Goal: Information Seeking & Learning: Learn about a topic

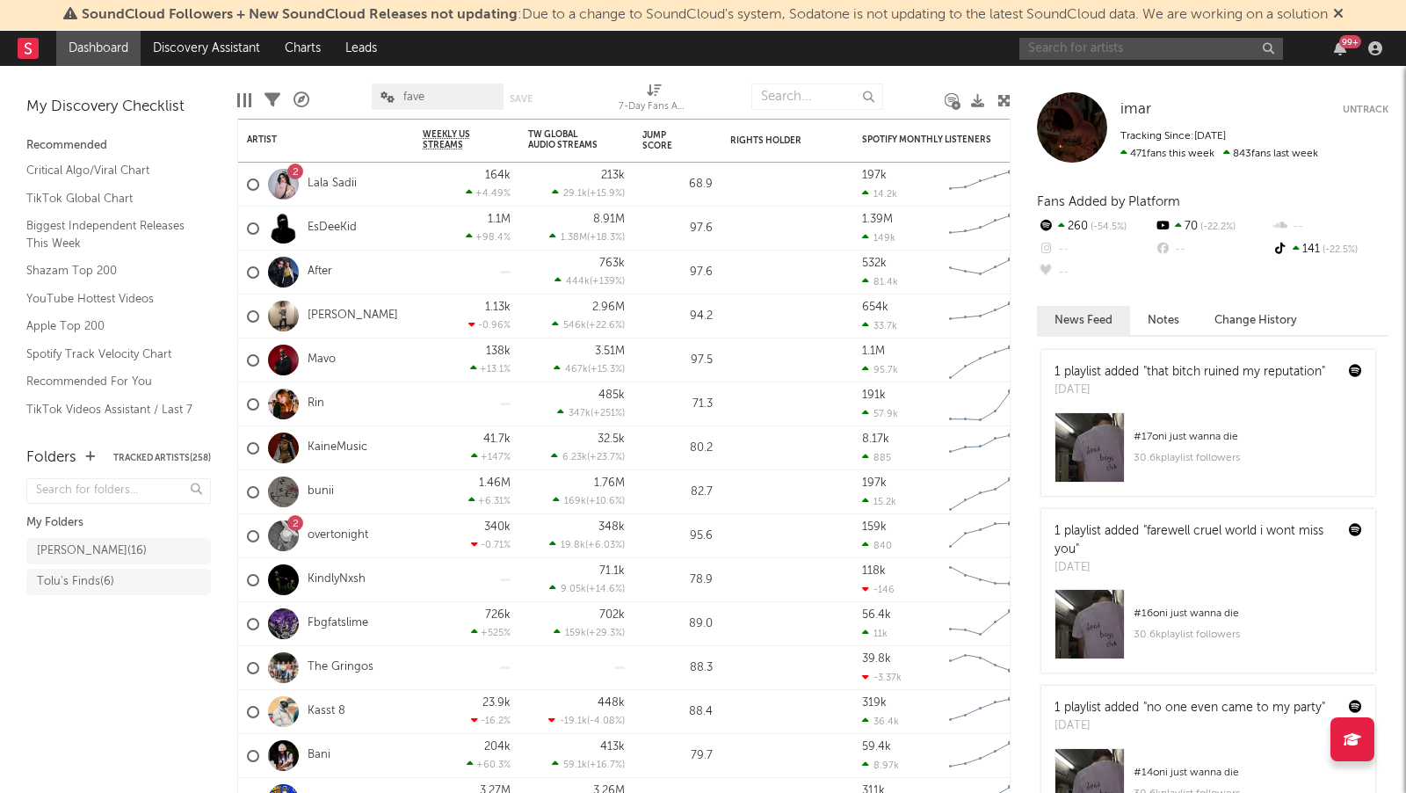
click at [1046, 42] on input "text" at bounding box center [1151, 49] width 264 height 22
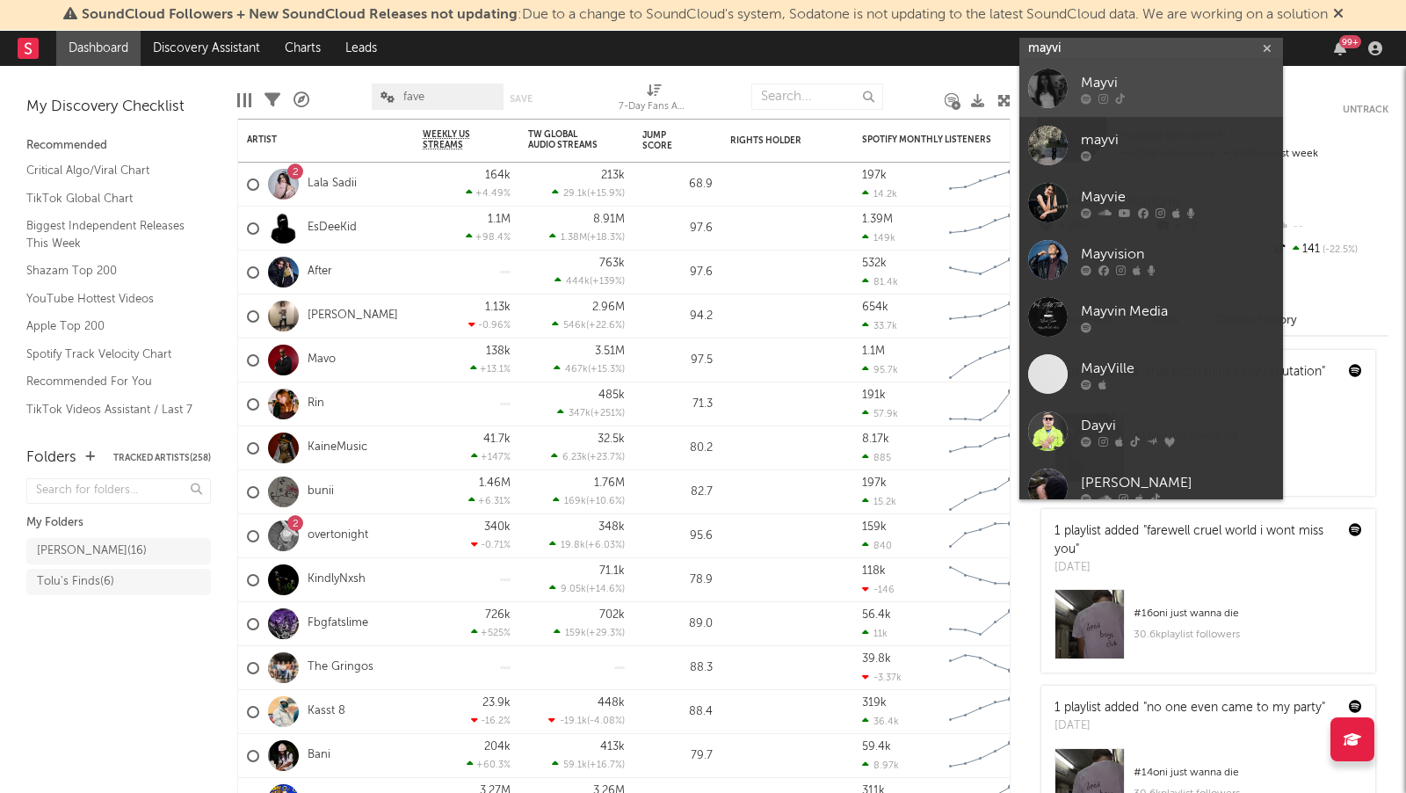
type input "mayvi"
click at [1172, 79] on div "Mayvi" at bounding box center [1177, 83] width 193 height 21
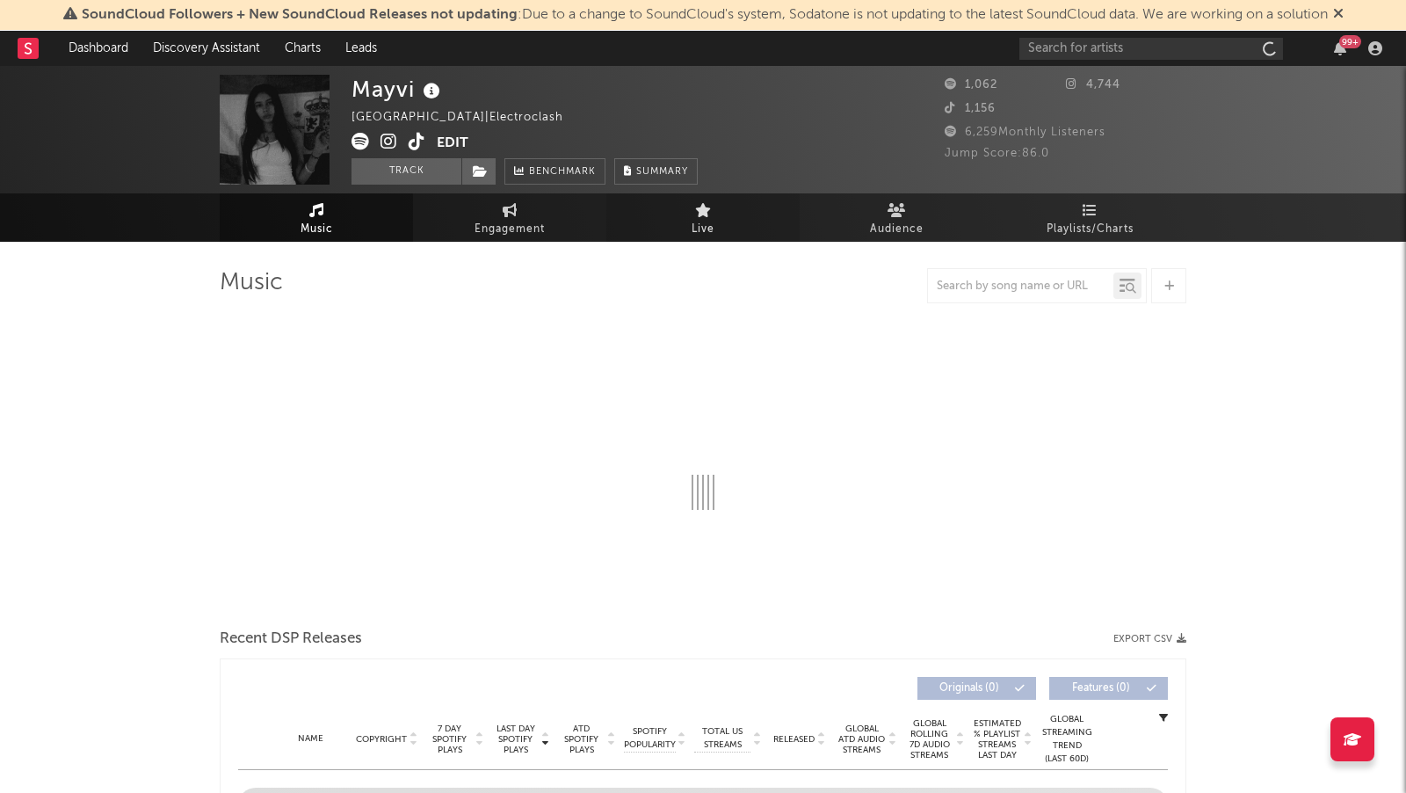
select select "1w"
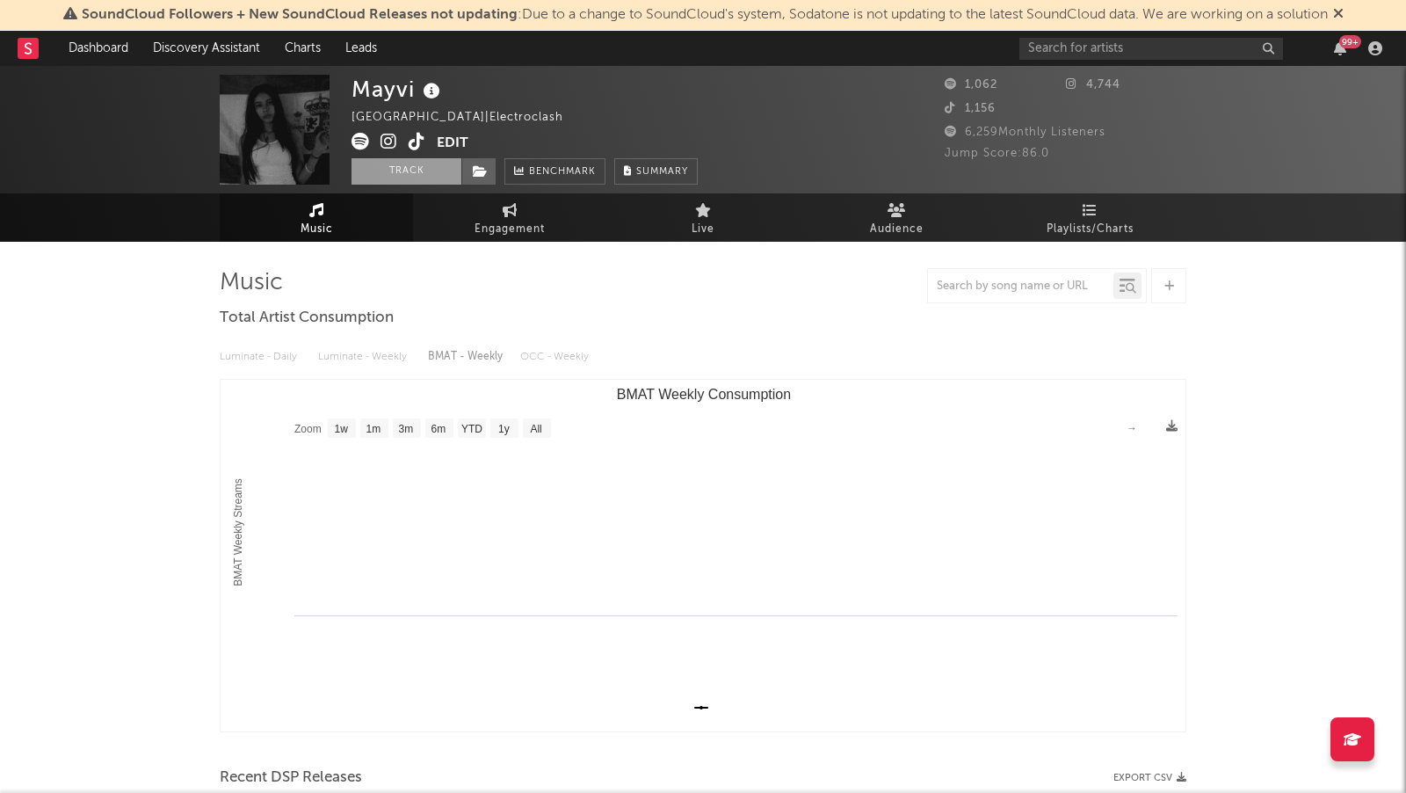
click at [412, 171] on button "Track" at bounding box center [406, 171] width 110 height 26
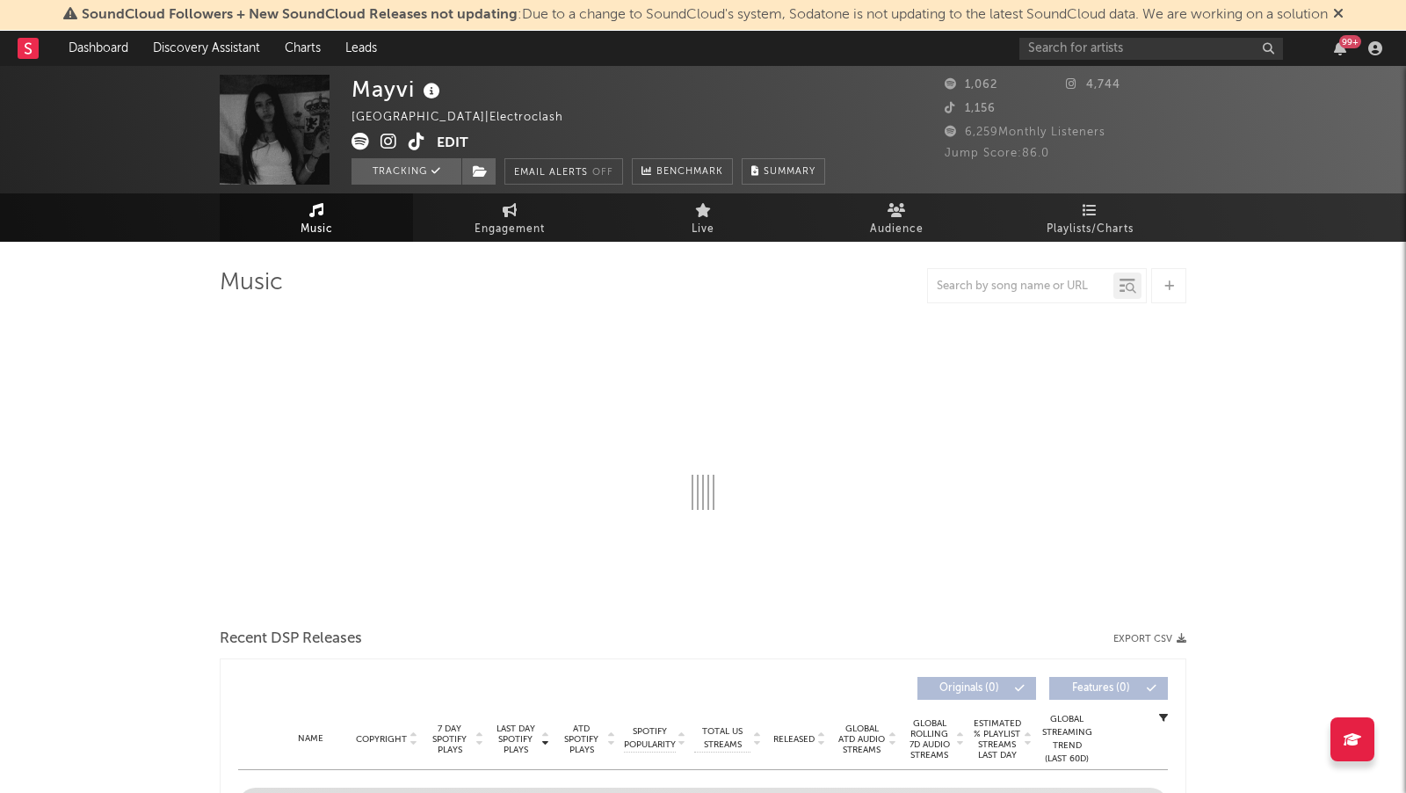
select select "1w"
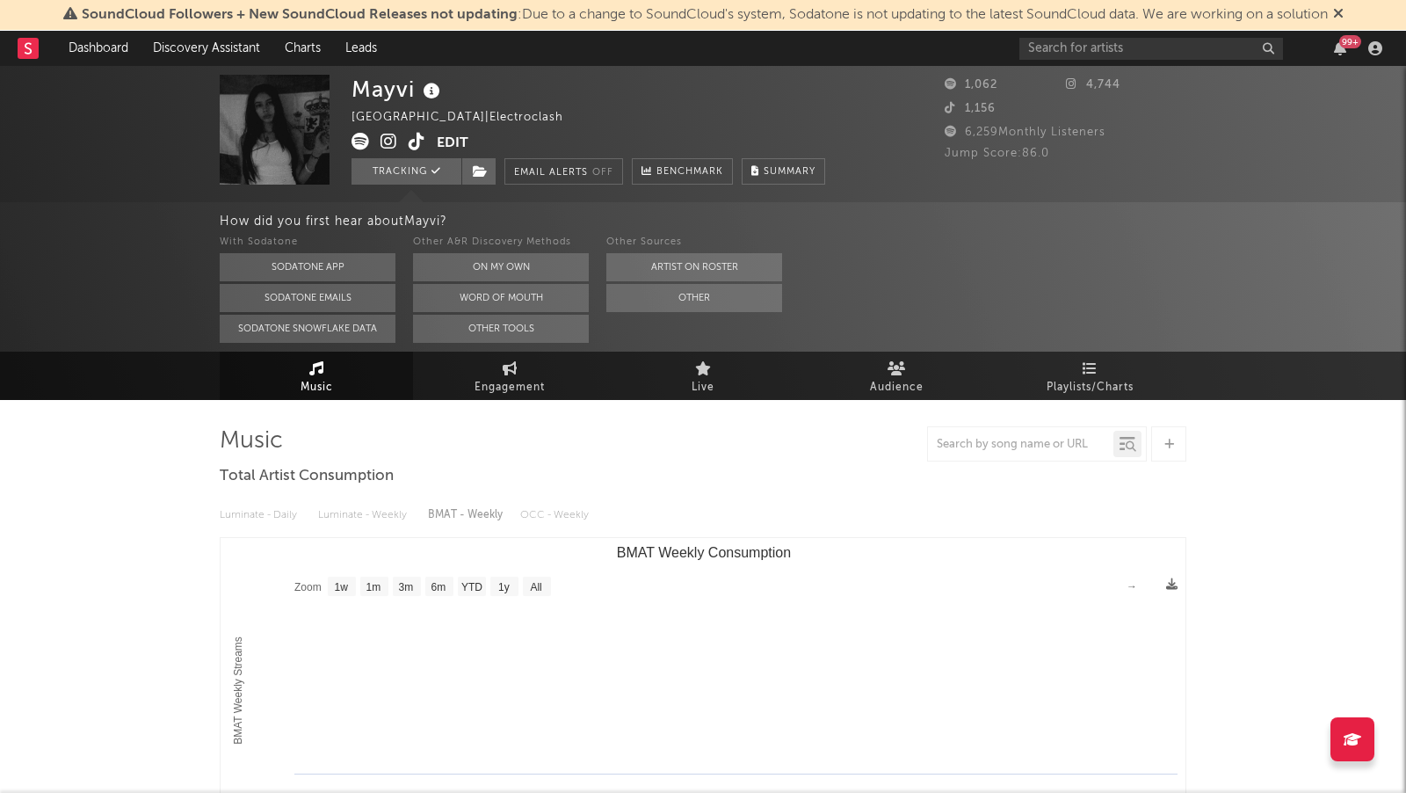
click at [386, 141] on icon at bounding box center [388, 142] width 17 height 18
click at [419, 134] on icon at bounding box center [417, 142] width 17 height 18
click at [77, 45] on link "Dashboard" at bounding box center [98, 48] width 84 height 35
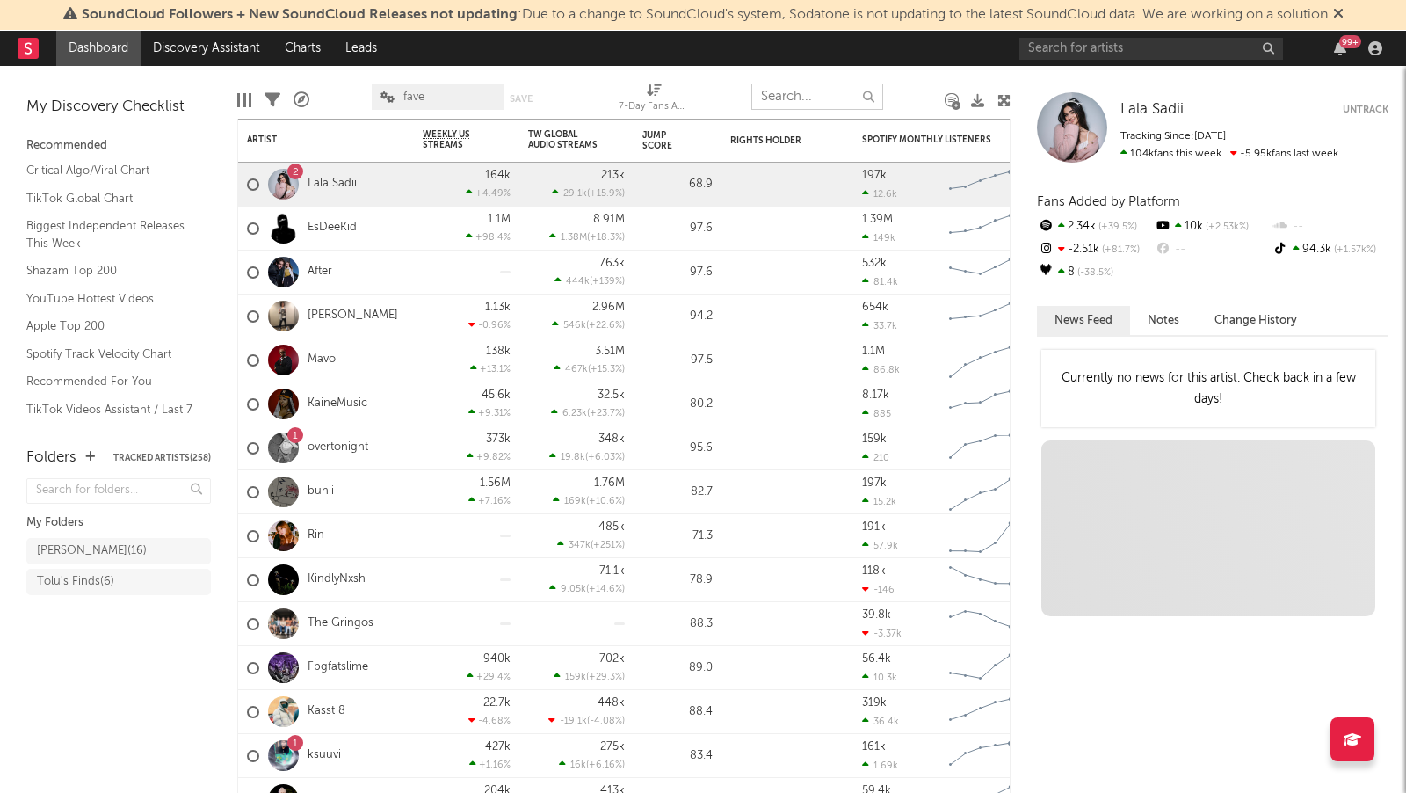
click at [818, 100] on input "text" at bounding box center [817, 96] width 132 height 26
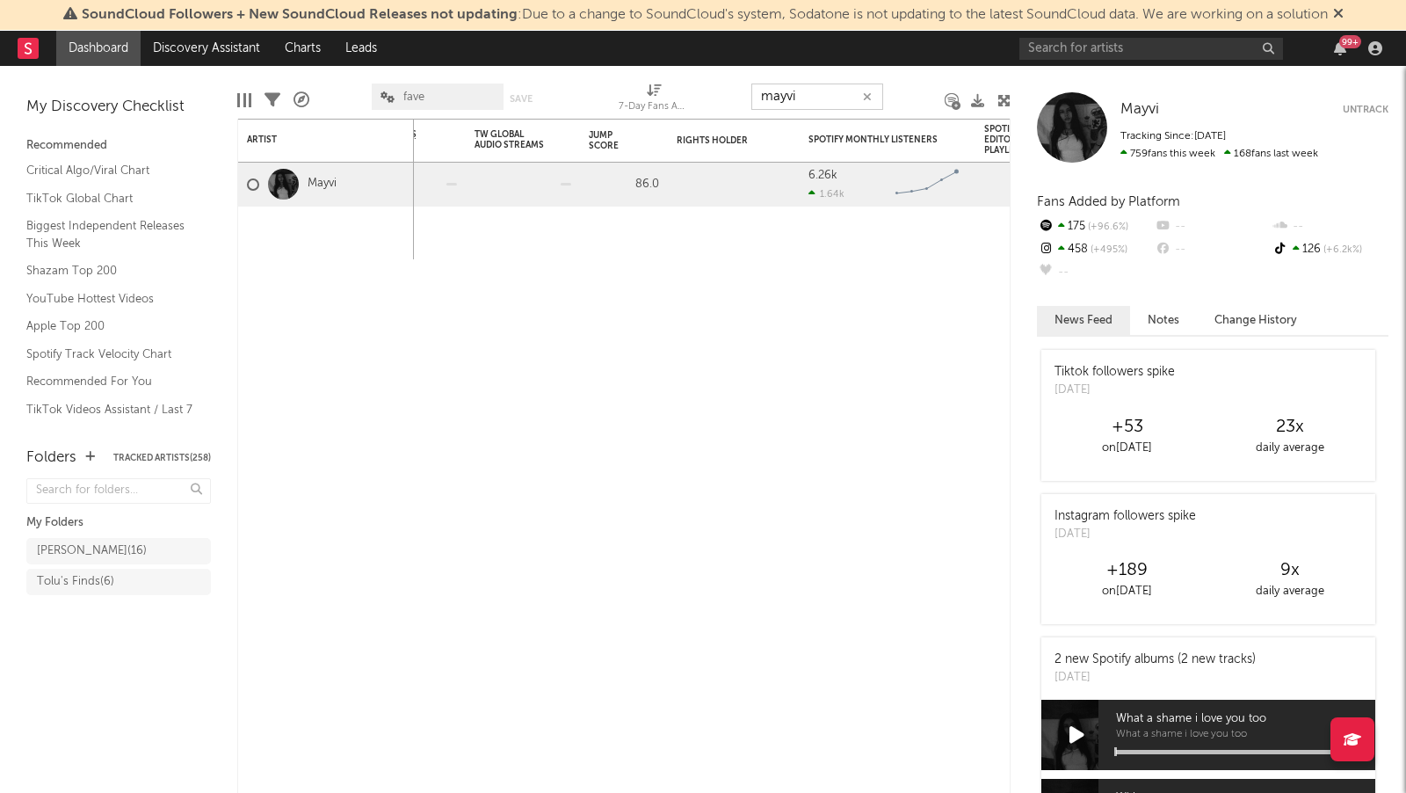
type input "mayvi"
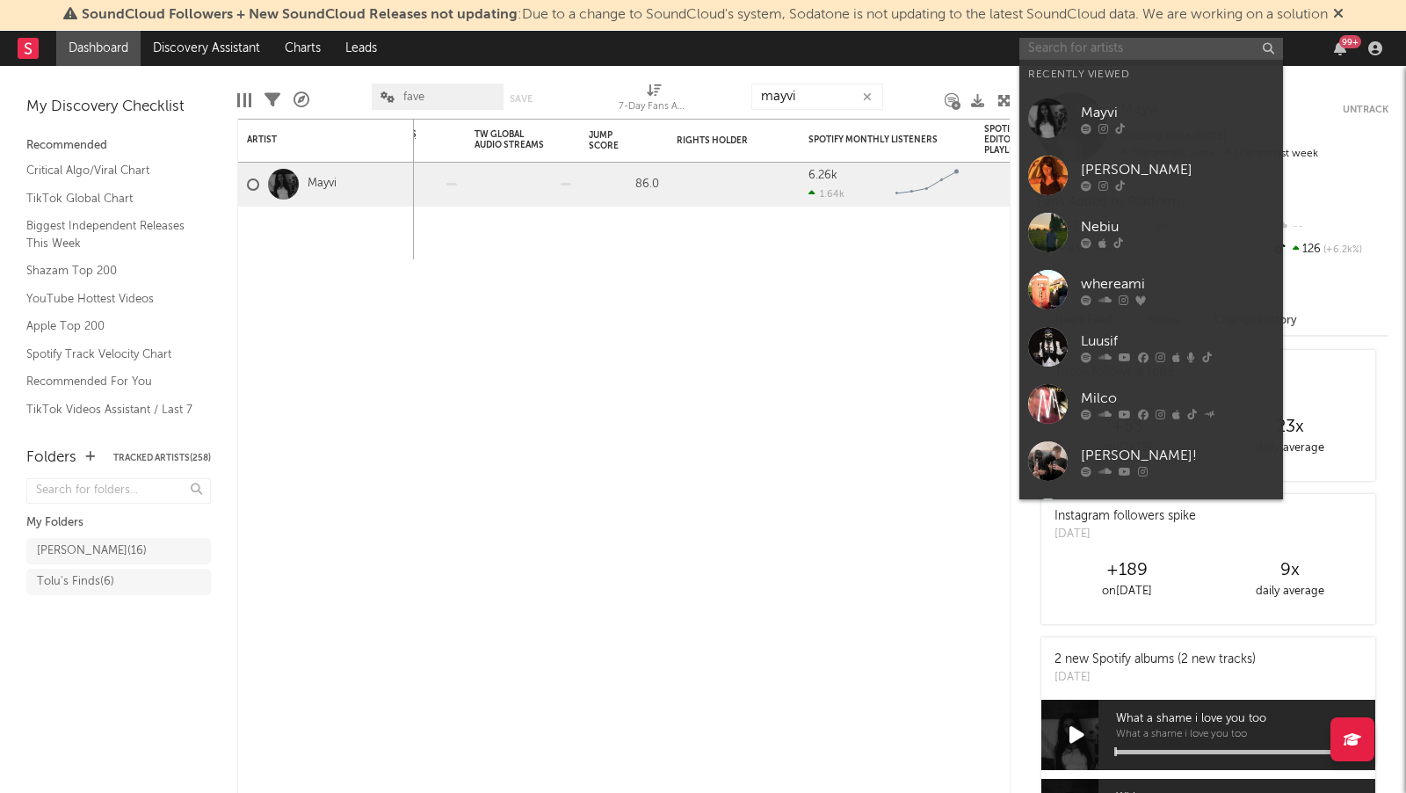
click at [1103, 55] on input "text" at bounding box center [1151, 49] width 264 height 22
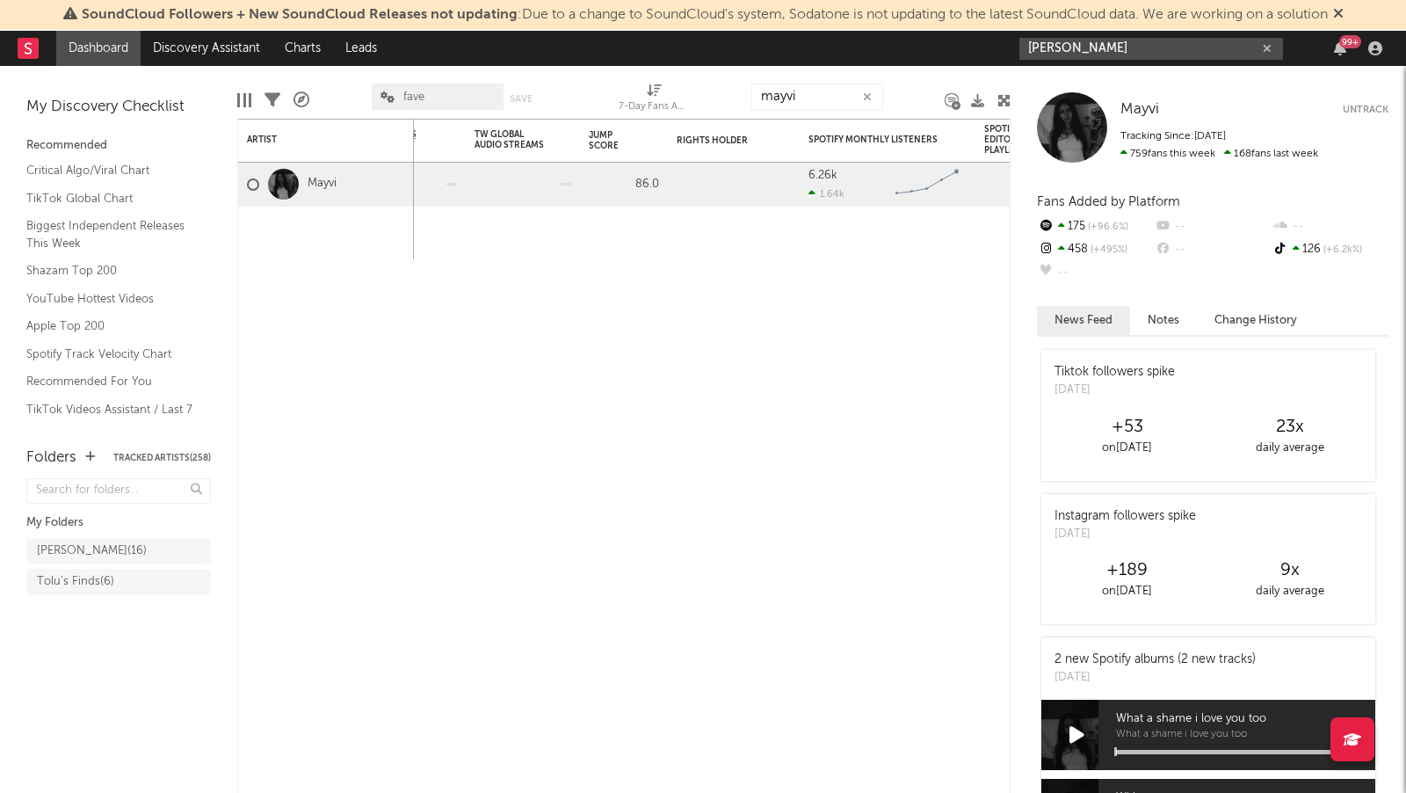
type input "[PERSON_NAME]"
